Goal: Navigation & Orientation: Understand site structure

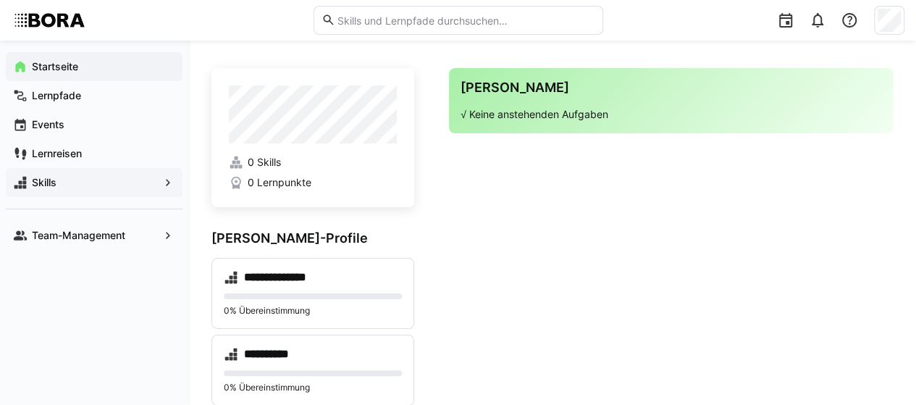
click at [135, 180] on span "Skills" at bounding box center [94, 182] width 129 height 14
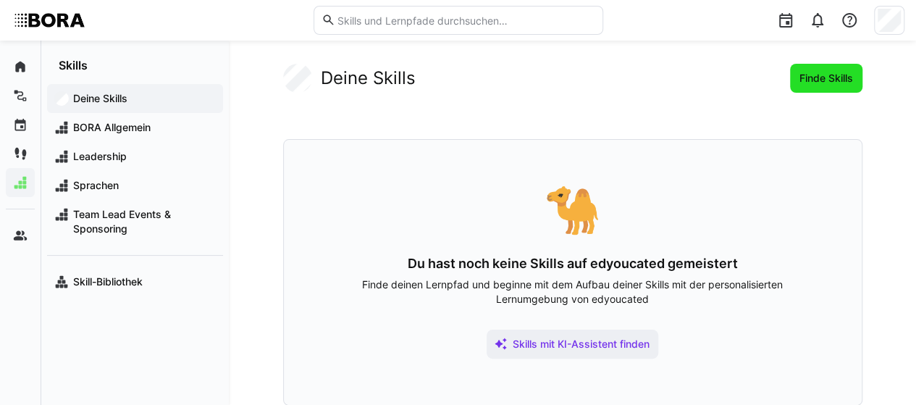
click at [838, 68] on span "Finde Skills" at bounding box center [826, 78] width 72 height 29
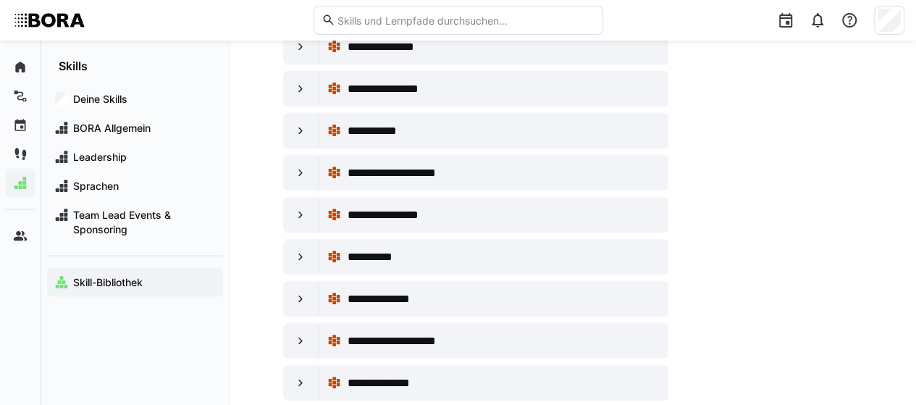
scroll to position [1303, 0]
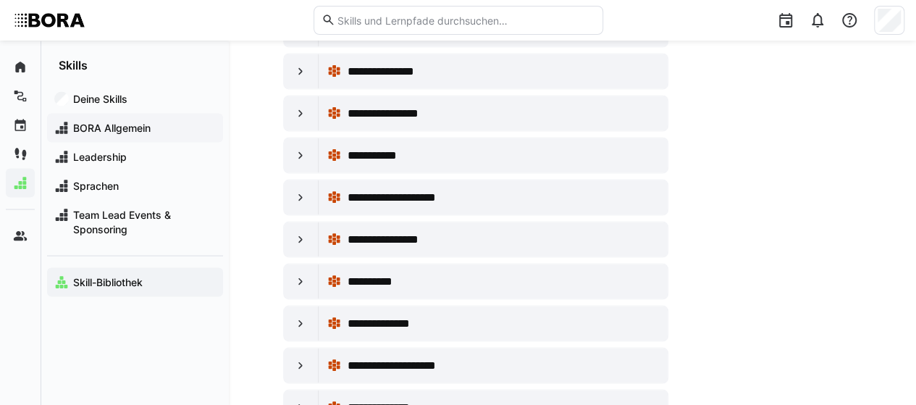
click at [98, 124] on span "BORA Allgemein" at bounding box center [143, 127] width 145 height 14
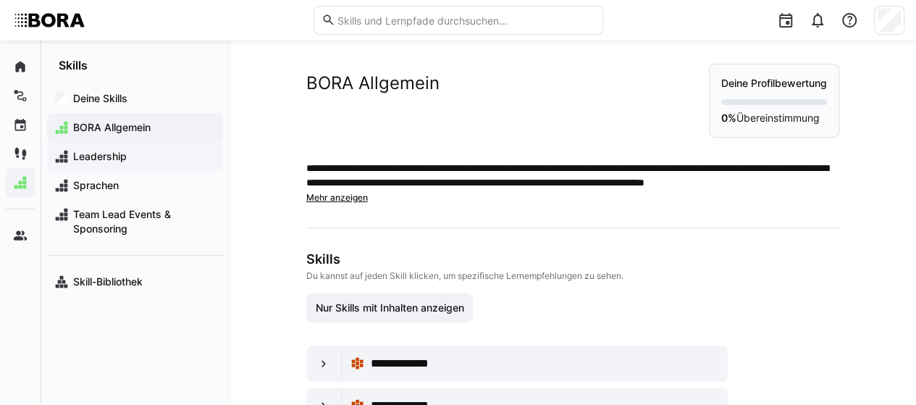
click at [102, 151] on span "Leadership" at bounding box center [143, 156] width 145 height 14
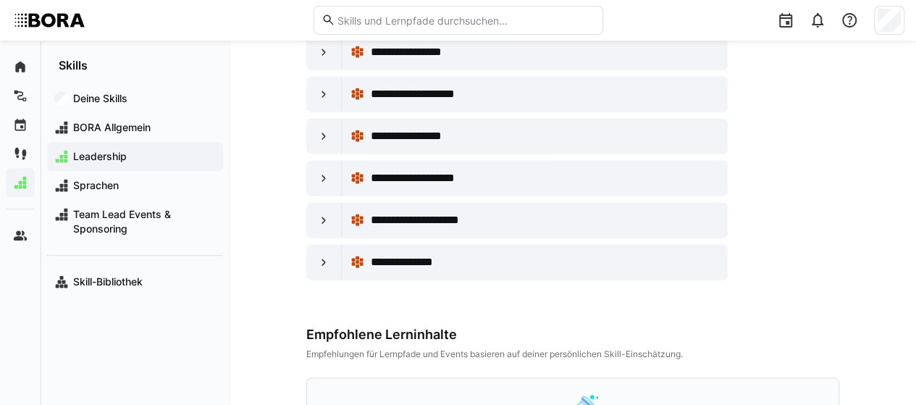
scroll to position [362, 0]
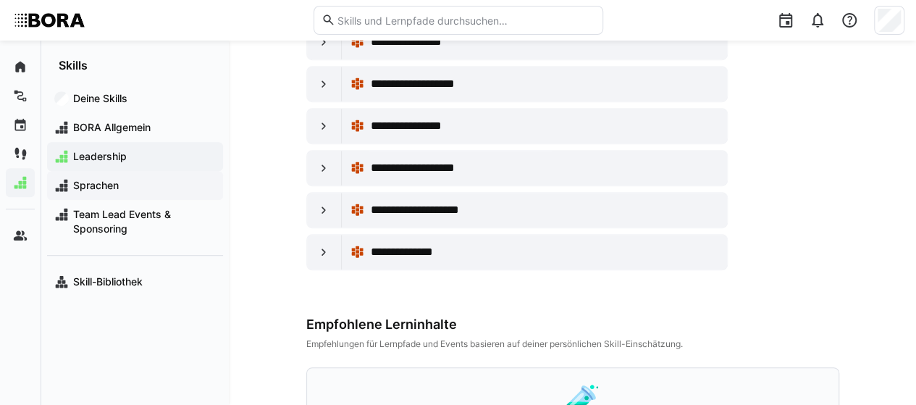
click at [101, 197] on div "Sprachen" at bounding box center [135, 185] width 176 height 29
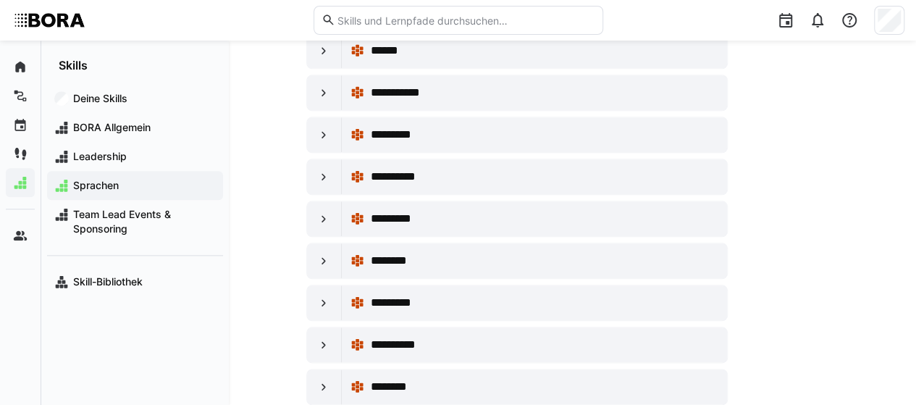
scroll to position [724, 0]
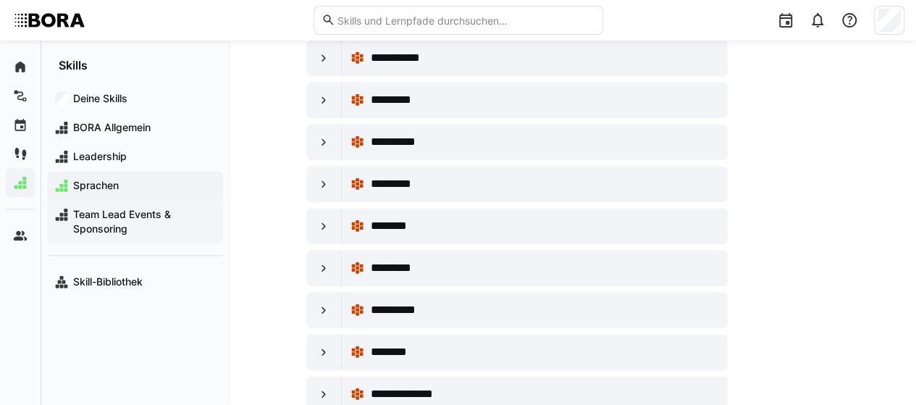
click at [122, 221] on span "Team Lead Events & Sponsoring" at bounding box center [143, 221] width 145 height 29
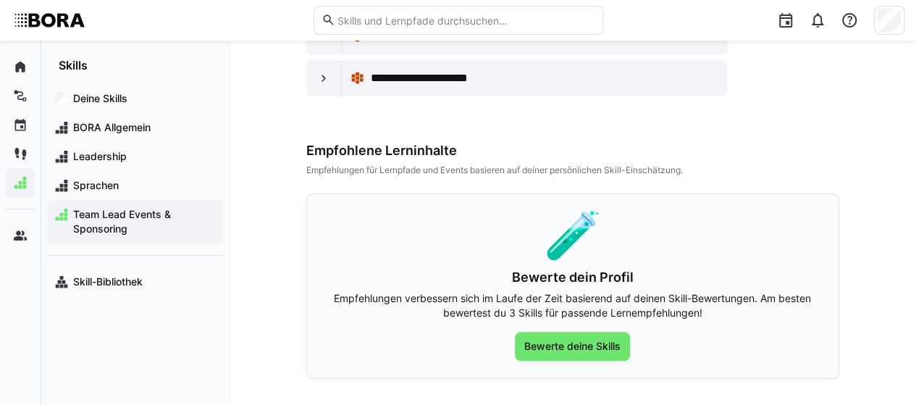
scroll to position [466, 0]
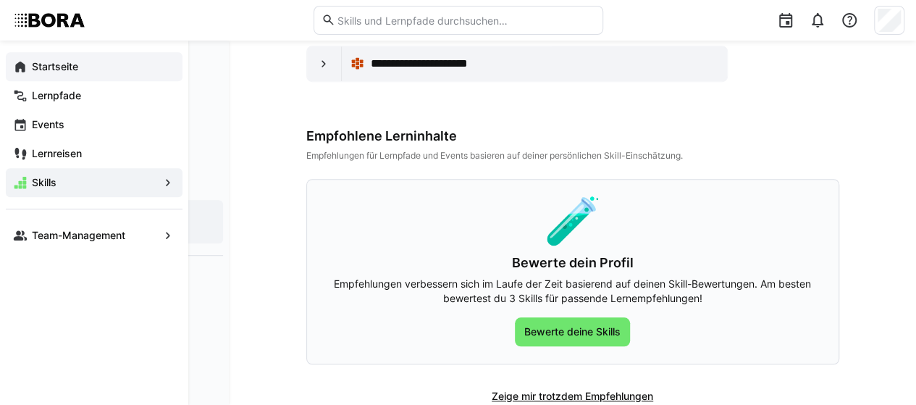
click at [17, 70] on eds-icon at bounding box center [20, 66] width 14 height 14
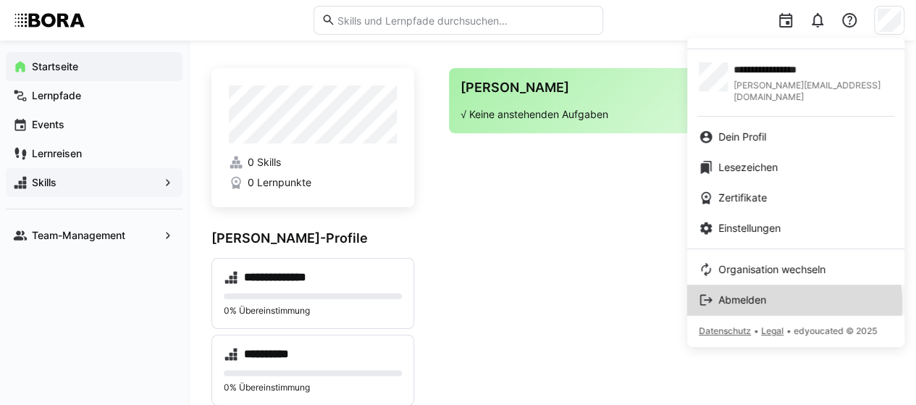
click at [756, 293] on span "Abmelden" at bounding box center [742, 300] width 48 height 14
